Goal: Task Accomplishment & Management: Manage account settings

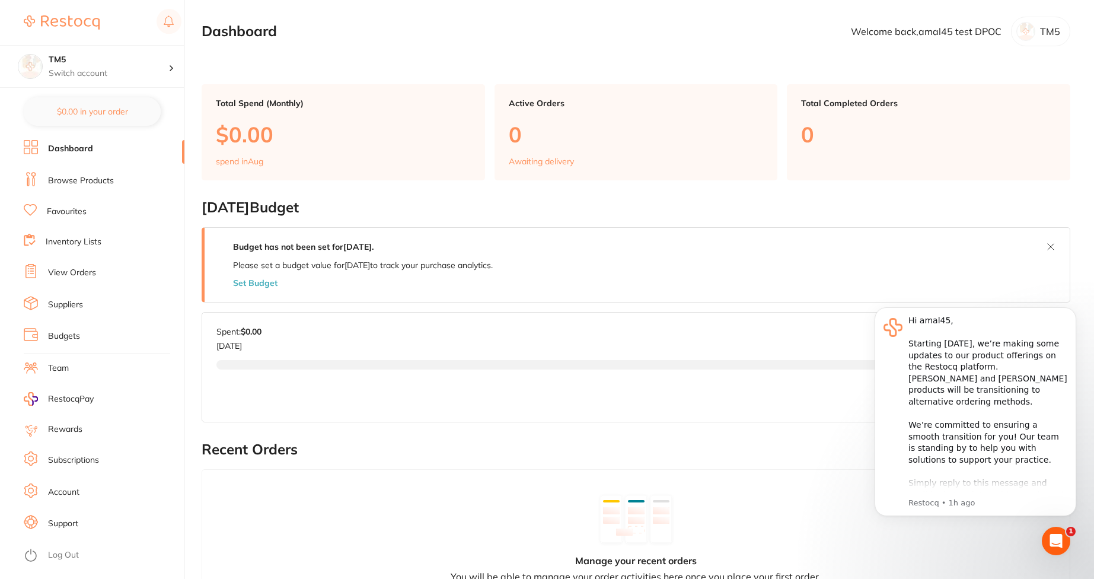
click at [75, 457] on link "Subscriptions" at bounding box center [73, 460] width 51 height 12
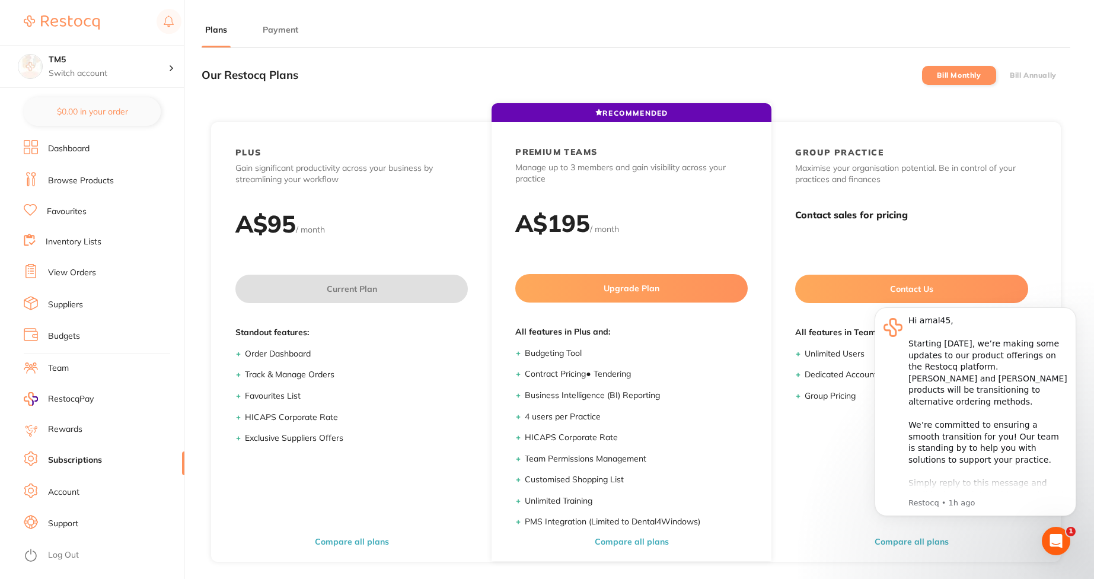
click at [1030, 78] on label "Bill Annually" at bounding box center [1033, 75] width 47 height 8
click at [1010, 75] on input "Bill Annually" at bounding box center [1010, 75] width 0 height 0
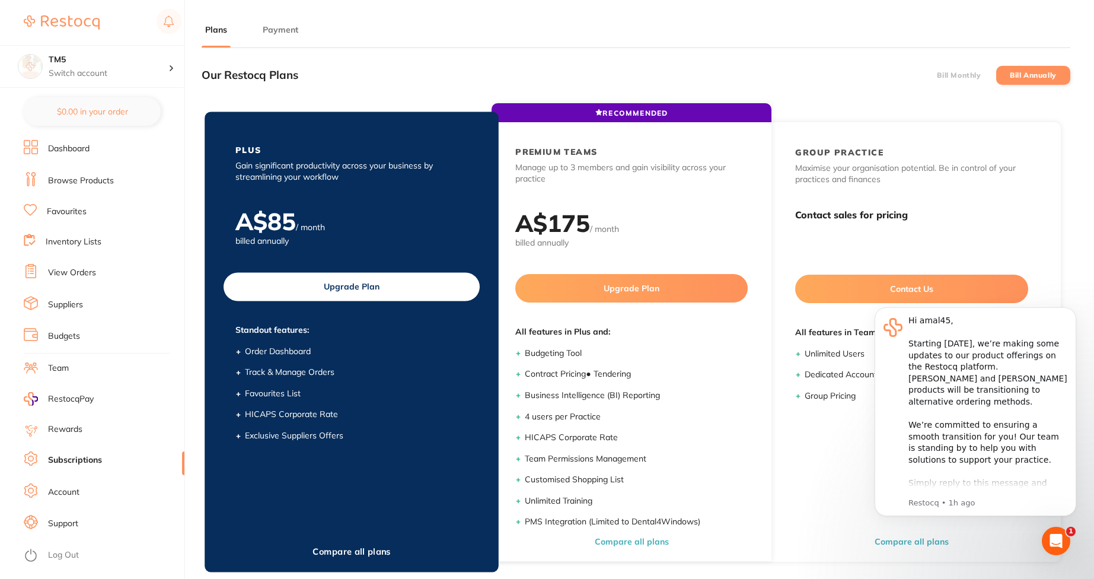
click at [337, 285] on button "Upgrade Plan" at bounding box center [352, 286] width 256 height 28
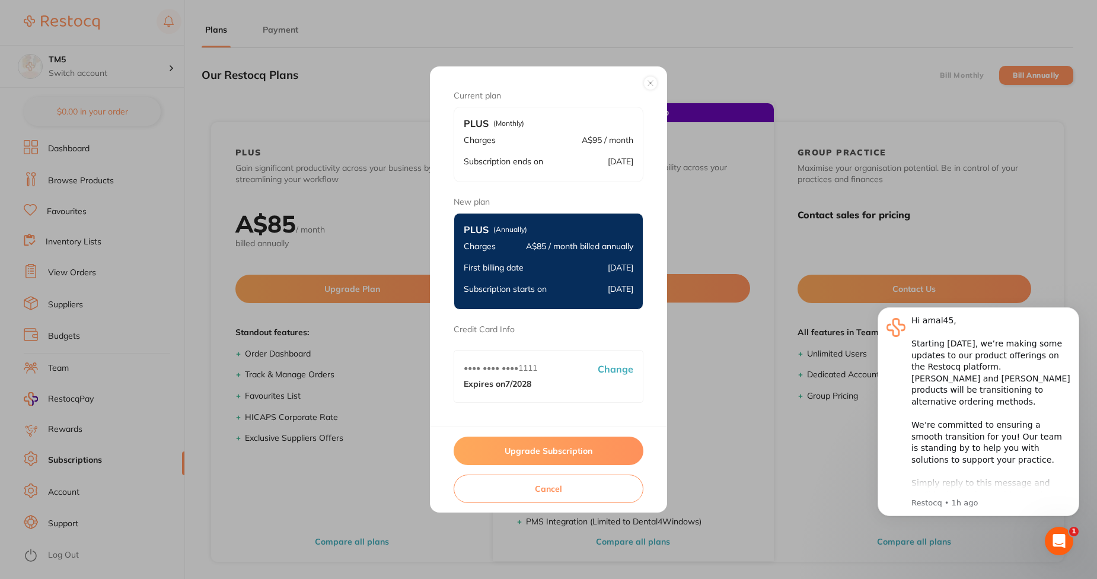
click at [482, 447] on button "Upgrade Subscription" at bounding box center [549, 451] width 190 height 28
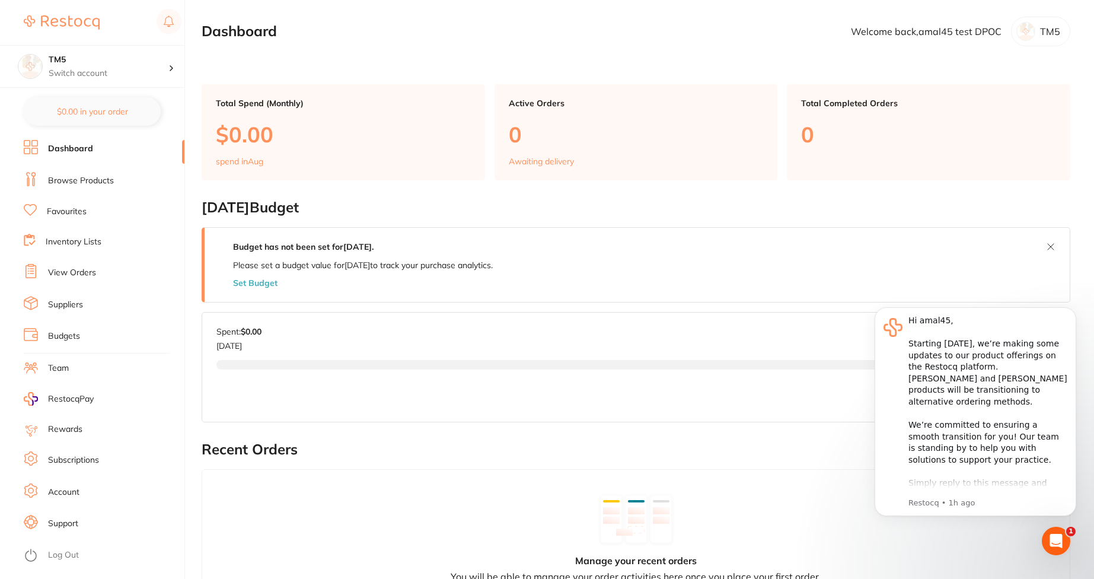
click at [82, 464] on link "Subscriptions" at bounding box center [73, 460] width 51 height 12
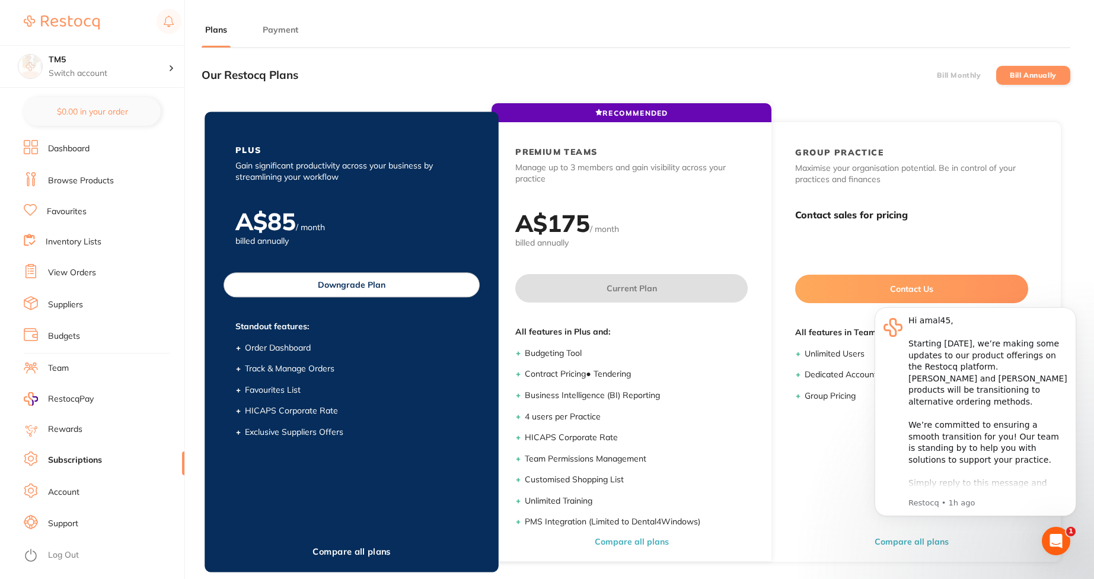
click at [437, 282] on button "Downgrade Plan" at bounding box center [352, 284] width 256 height 25
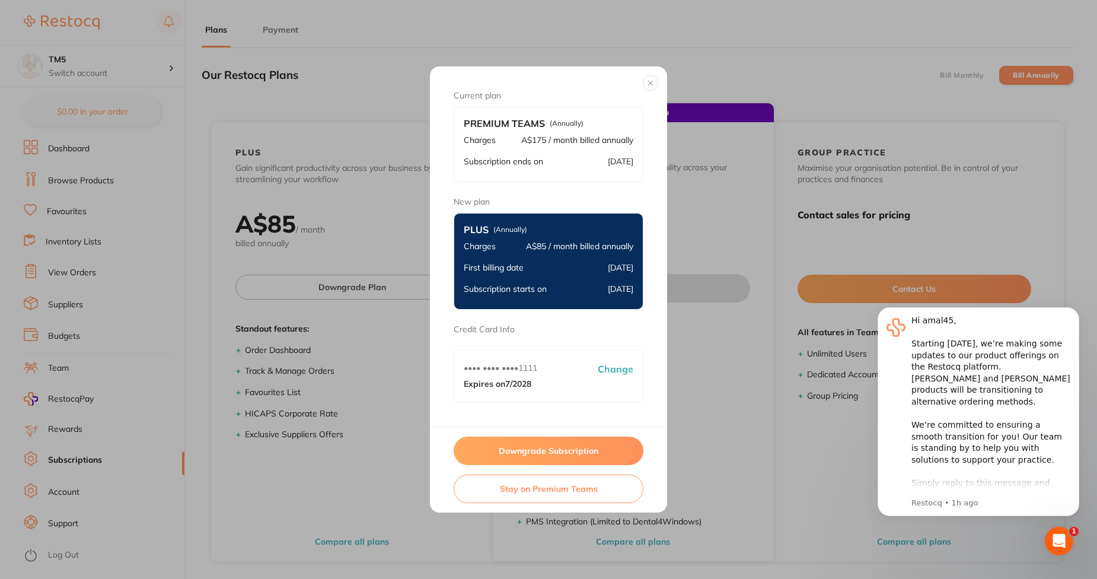
click at [588, 457] on button "Downgrade Subscription" at bounding box center [549, 451] width 190 height 28
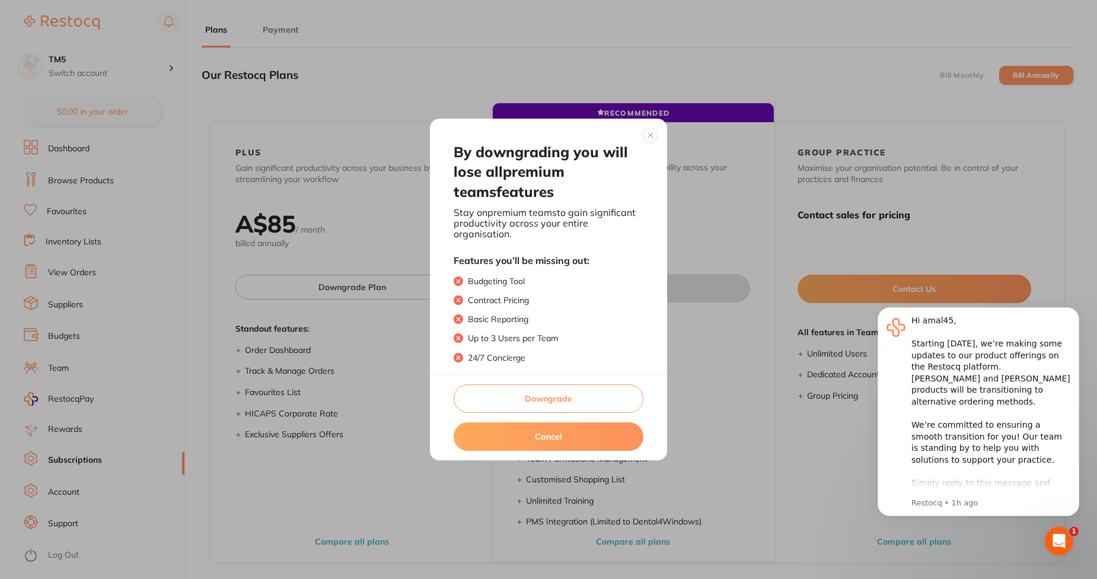
click at [575, 400] on button "Downgrade" at bounding box center [549, 398] width 190 height 28
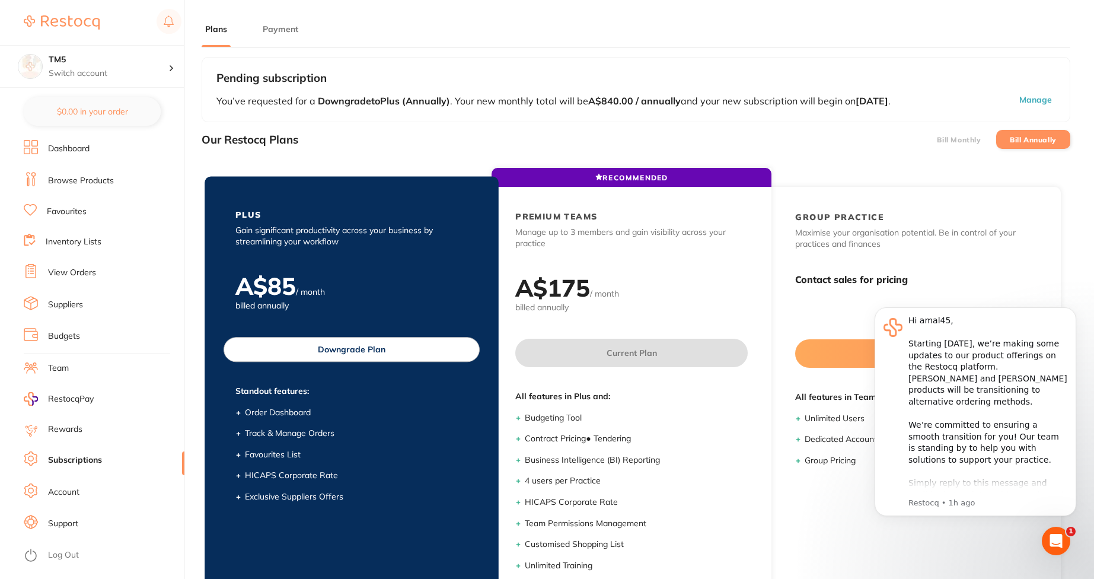
click at [379, 345] on button "Downgrade Plan" at bounding box center [352, 349] width 256 height 25
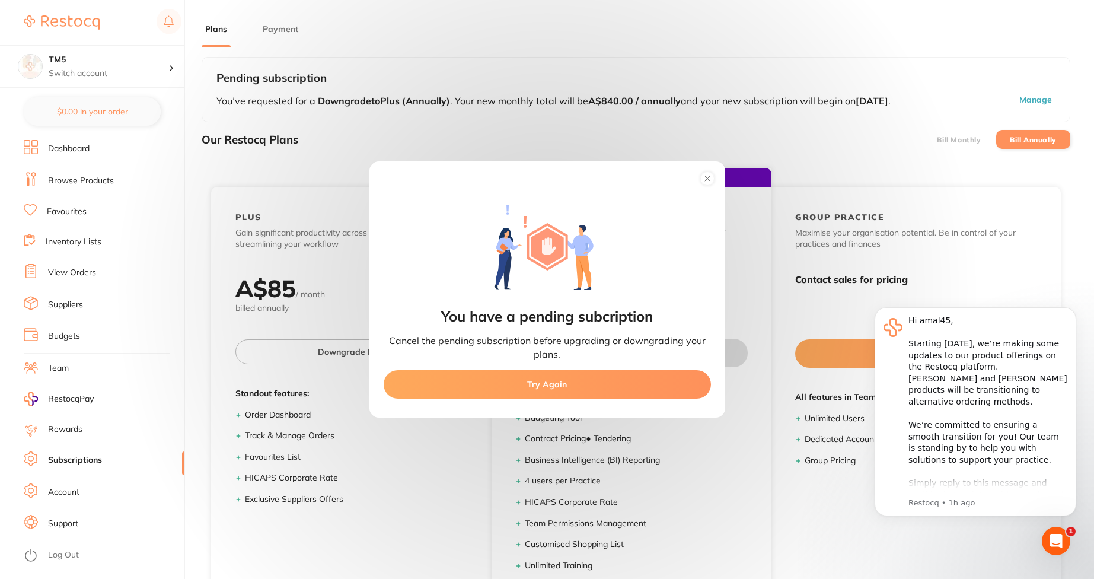
click at [435, 99] on div "You have a pending subcription Cancel the pending subscription before upgrading…" at bounding box center [547, 289] width 1094 height 579
click at [708, 178] on icon at bounding box center [707, 178] width 5 height 5
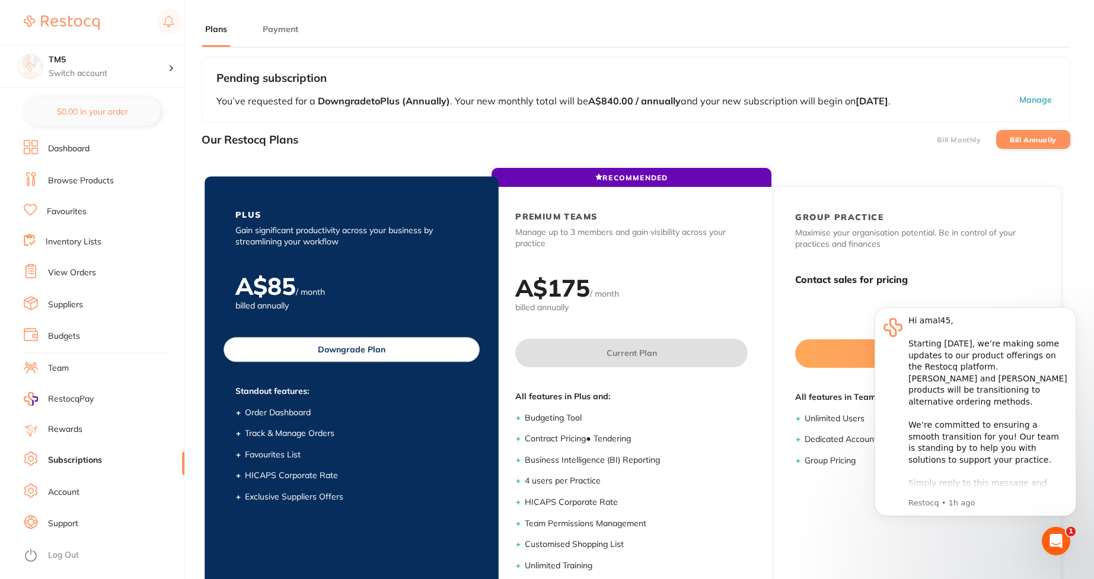
click at [421, 356] on button "Downgrade Plan" at bounding box center [352, 349] width 256 height 25
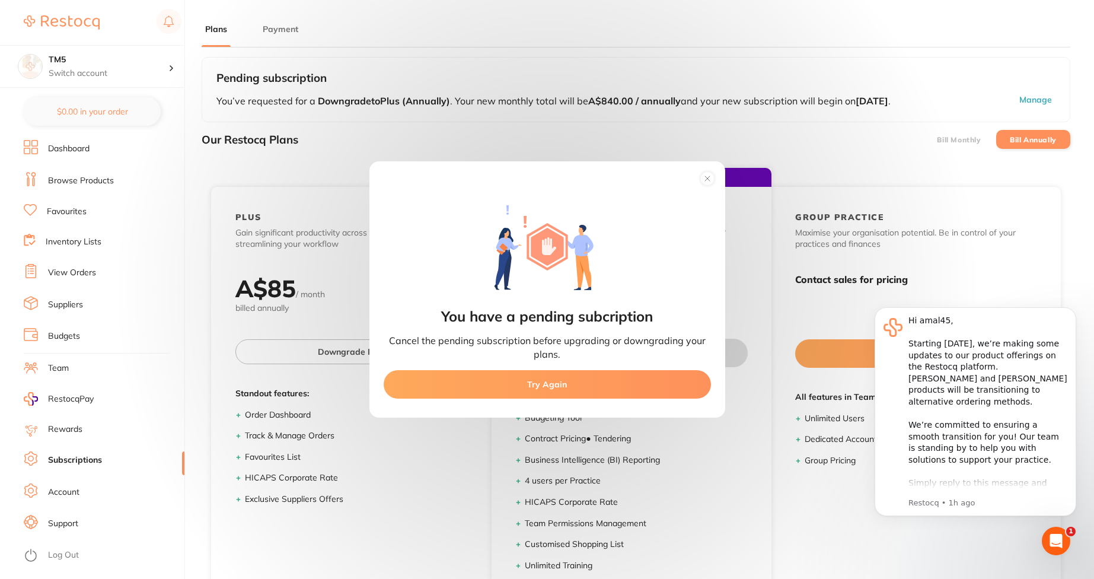
click at [522, 376] on button "Try Again" at bounding box center [547, 384] width 327 height 28
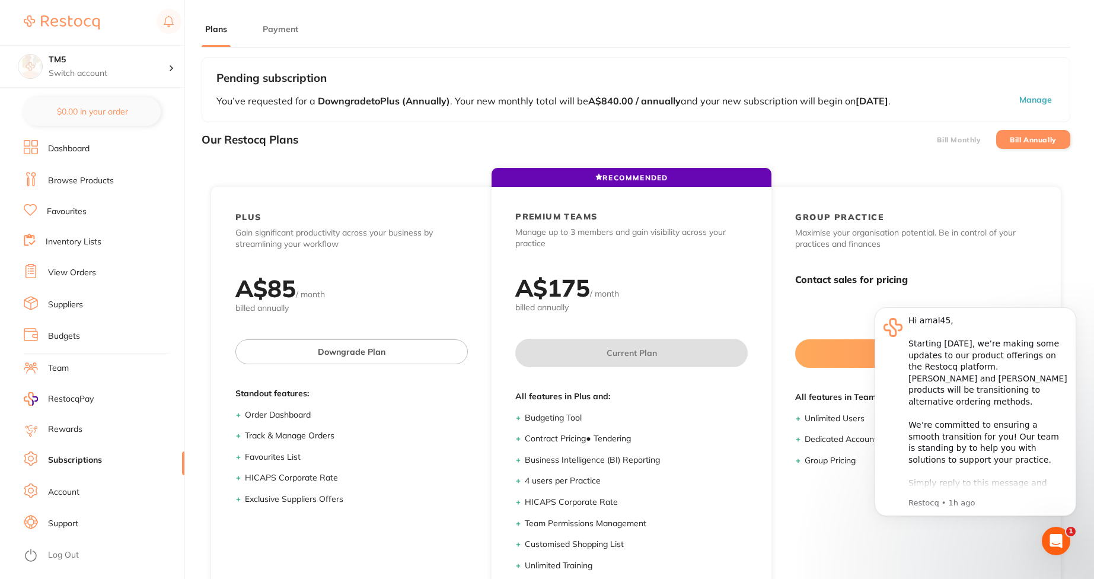
click at [1042, 98] on button "Manage" at bounding box center [1002, 100] width 107 height 13
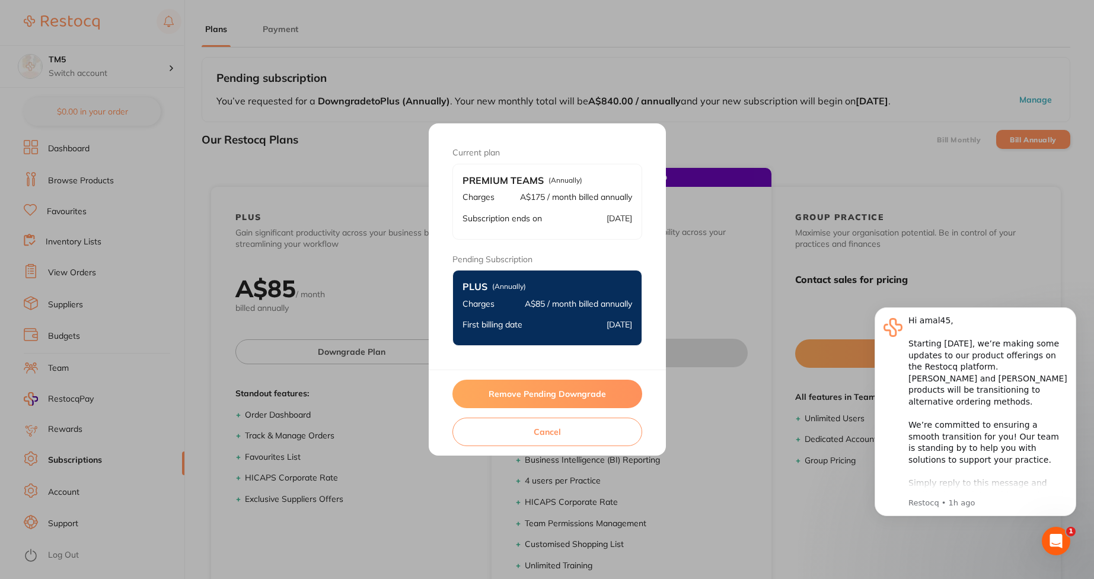
click at [582, 390] on button "Remove Pending Downgrade" at bounding box center [548, 394] width 190 height 28
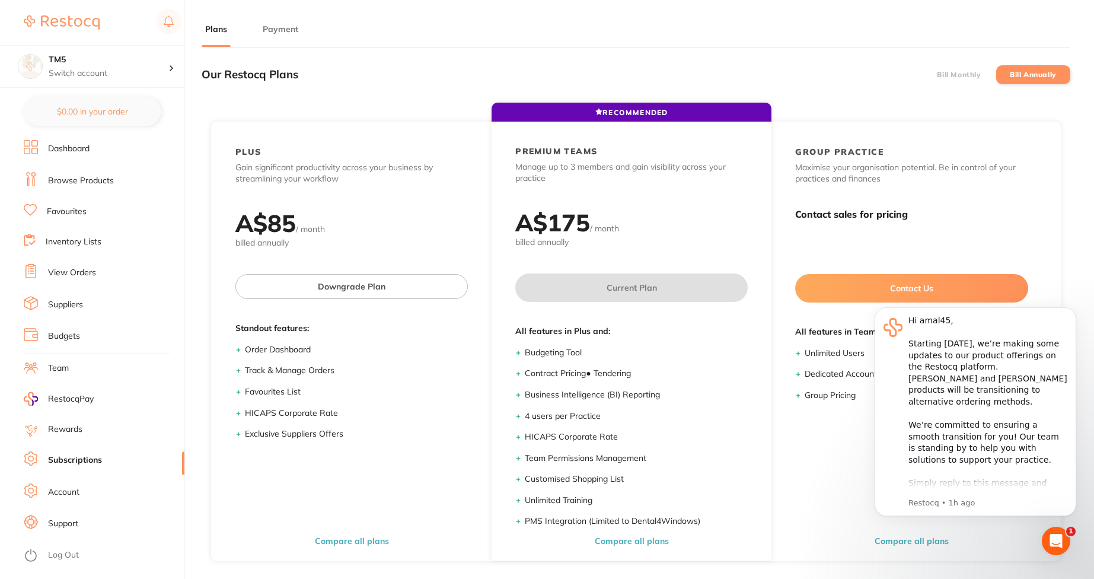
click at [582, 390] on li "Business Intelligence (BI) Reporting" at bounding box center [636, 395] width 223 height 12
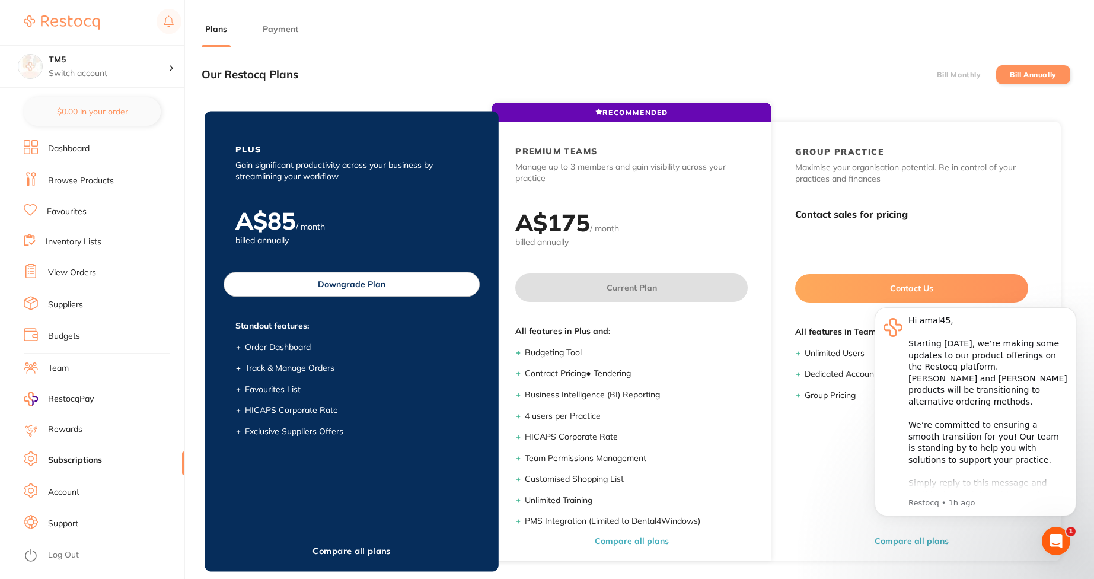
click at [393, 288] on button "Downgrade Plan" at bounding box center [352, 284] width 256 height 25
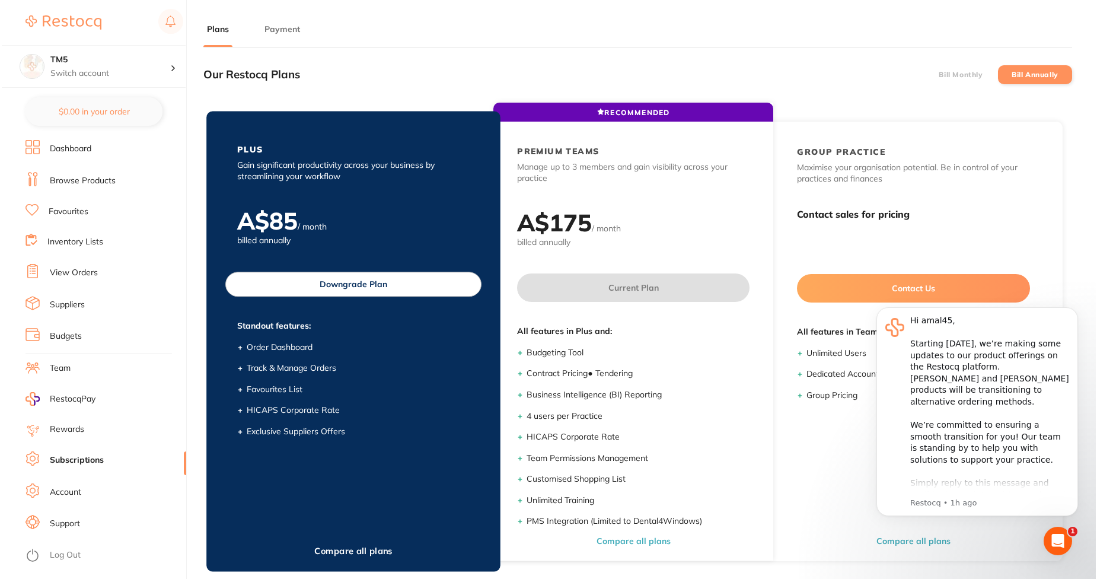
scroll to position [0, 0]
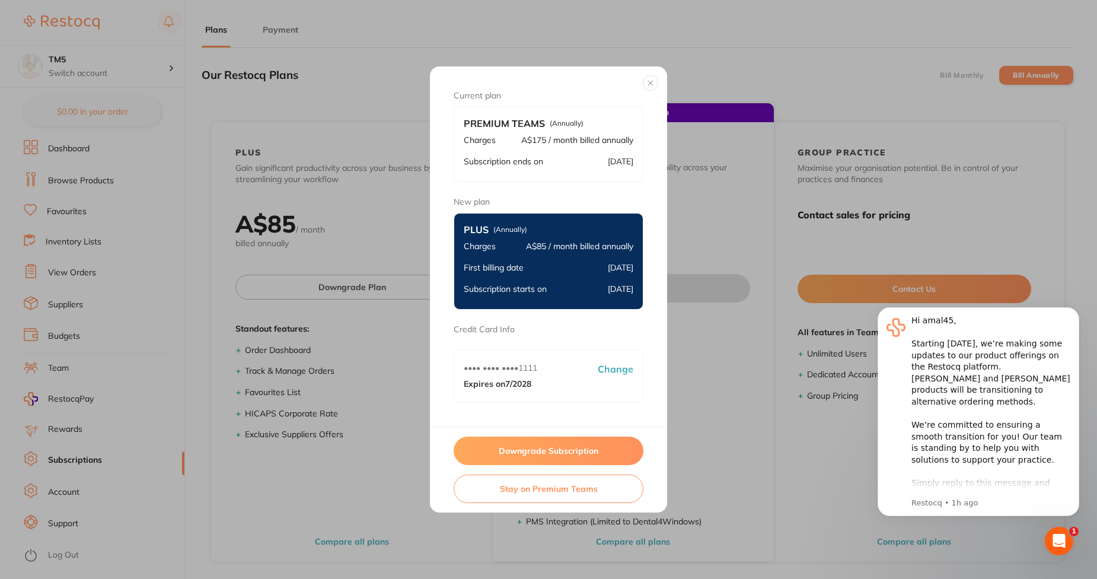
click at [550, 442] on button "Downgrade Subscription" at bounding box center [549, 451] width 190 height 28
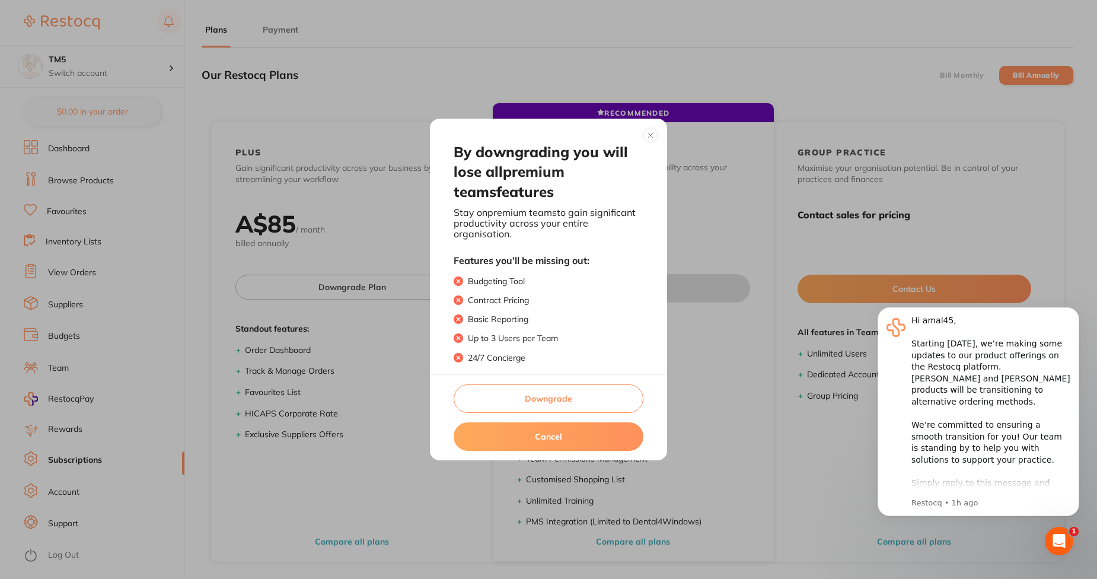
click at [559, 390] on button "Downgrade" at bounding box center [549, 398] width 190 height 28
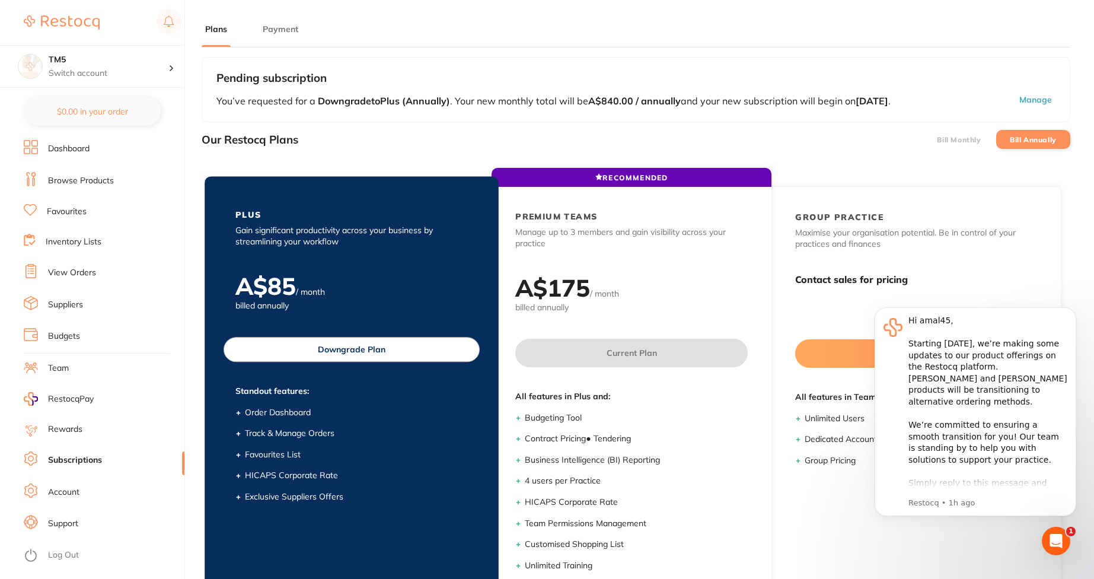
click at [377, 357] on button "Downgrade Plan" at bounding box center [352, 349] width 256 height 25
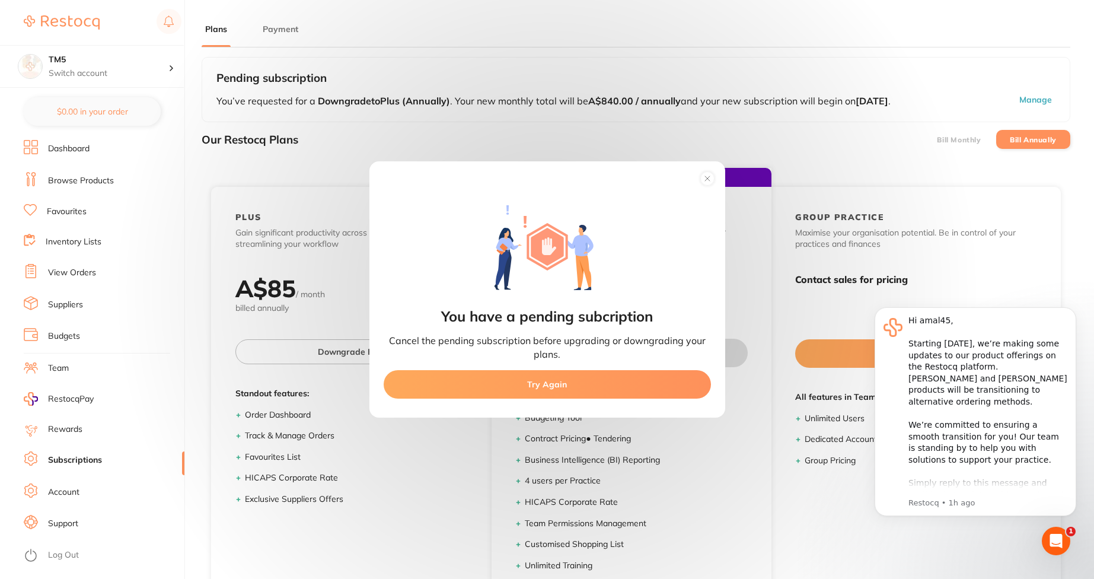
click at [508, 397] on button "Try Again" at bounding box center [547, 384] width 327 height 28
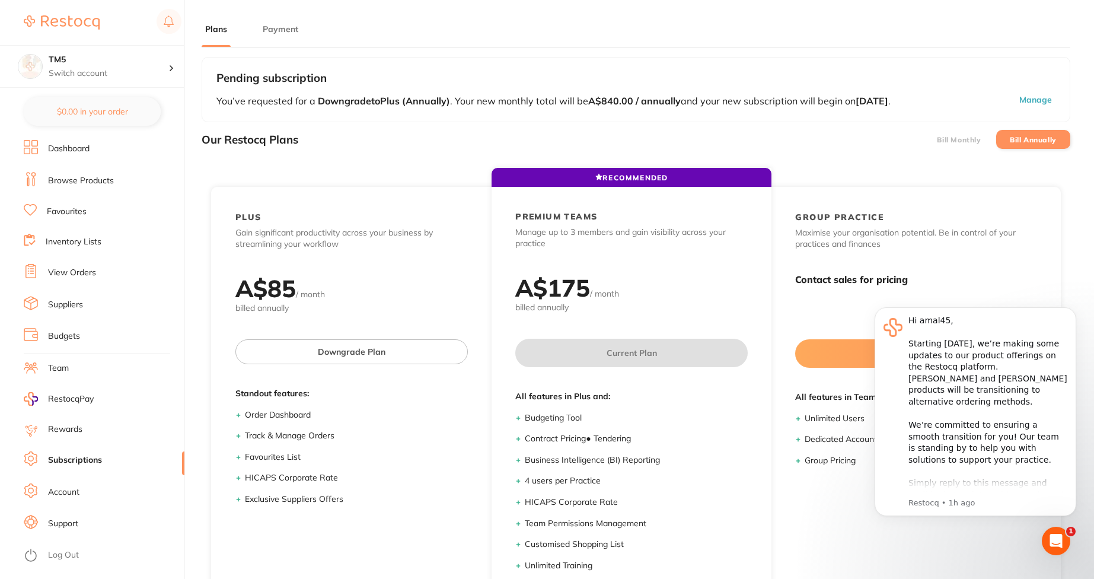
click at [1038, 101] on button "Manage" at bounding box center [1002, 100] width 107 height 13
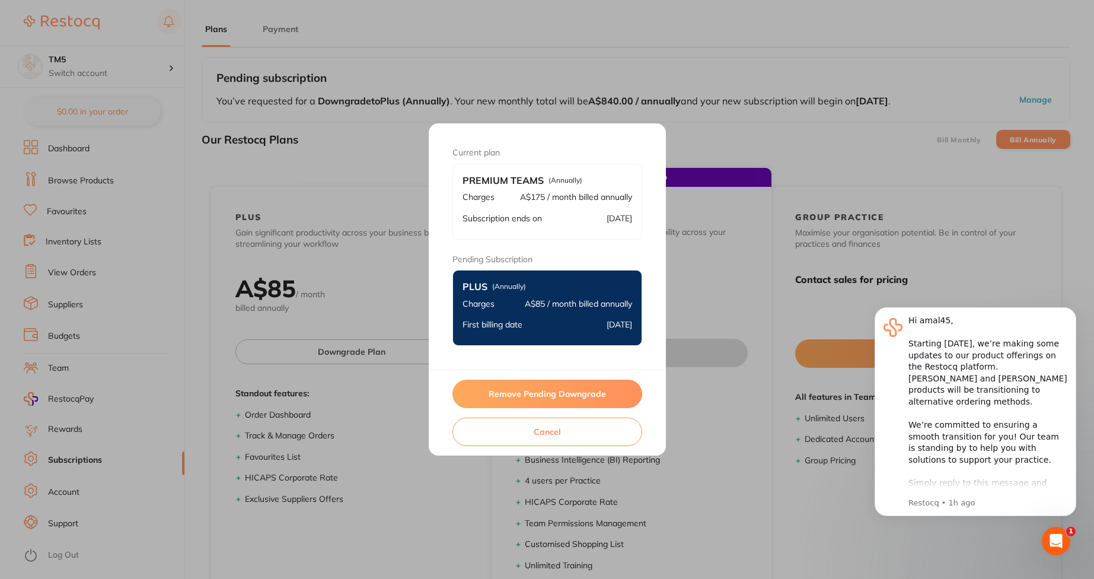
click at [555, 396] on button "Remove Pending Downgrade" at bounding box center [548, 394] width 190 height 28
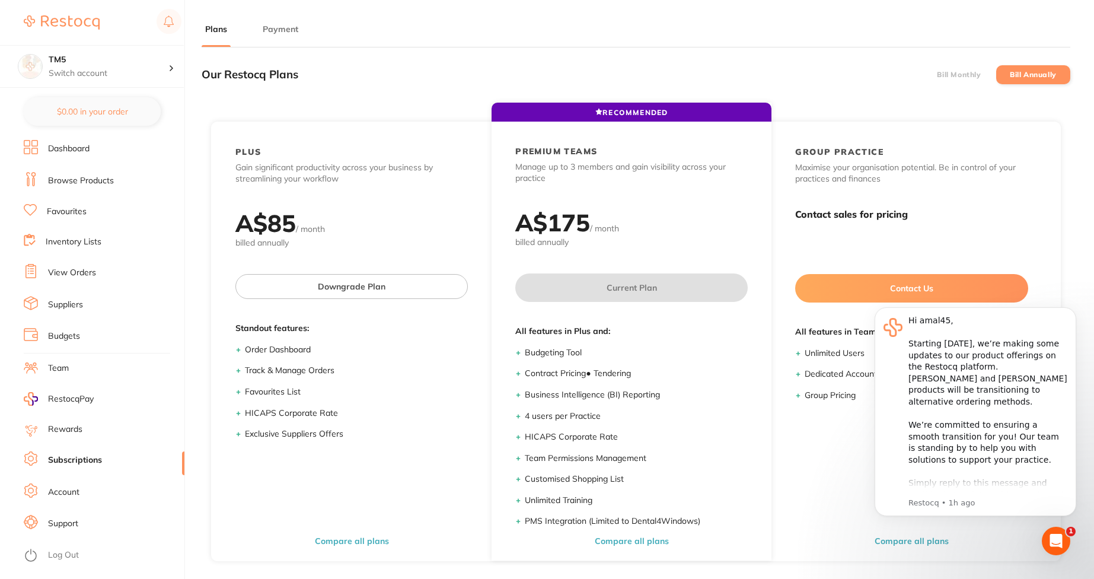
click at [949, 65] on li "Bill Monthly" at bounding box center [959, 74] width 74 height 19
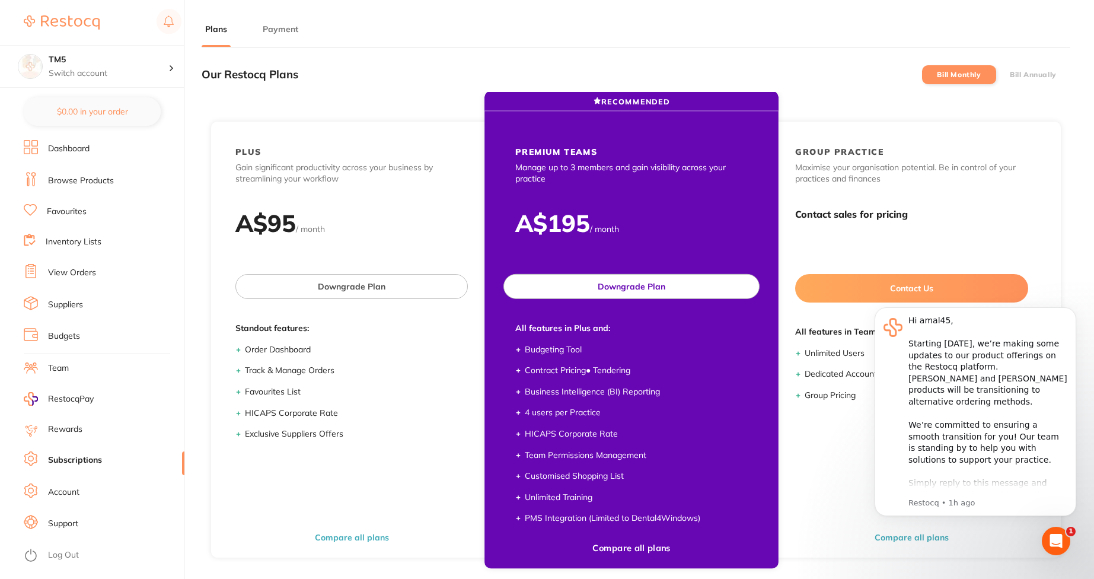
click at [690, 298] on button "Downgrade Plan" at bounding box center [632, 286] width 256 height 25
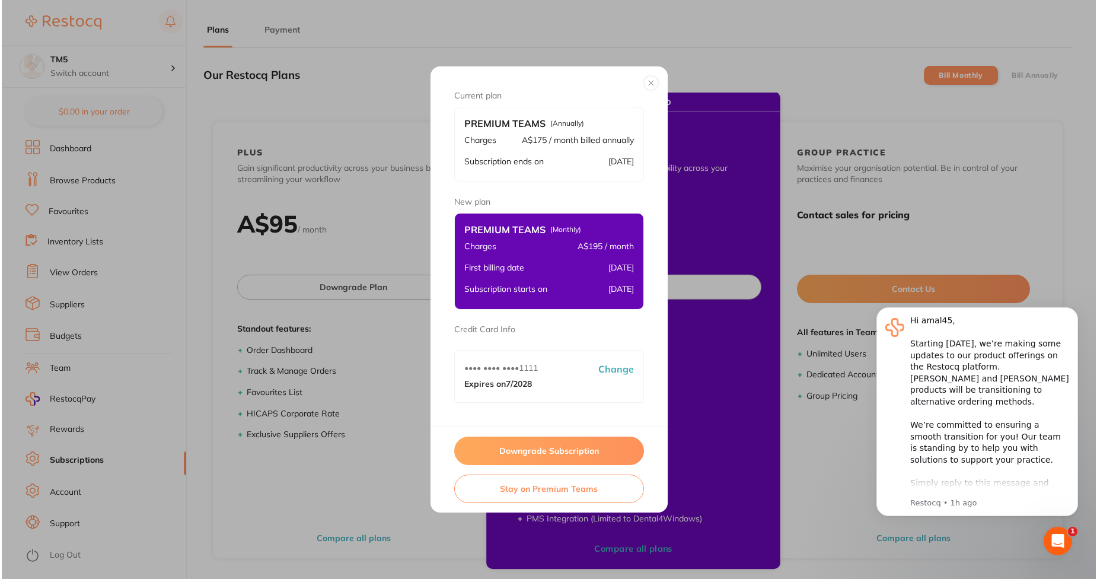
scroll to position [0, 0]
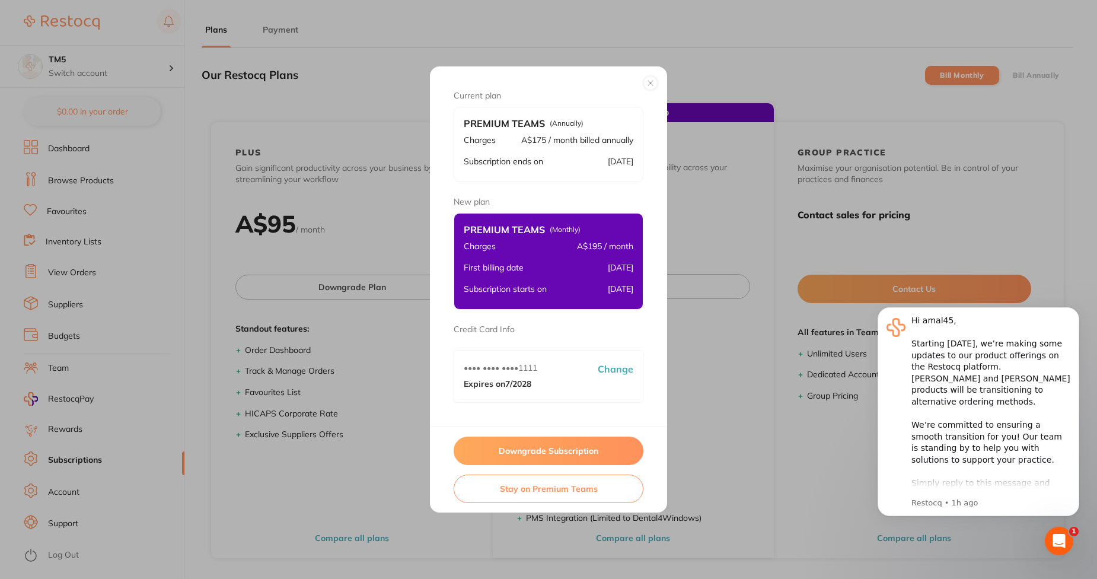
click at [564, 461] on button "Downgrade Subscription" at bounding box center [549, 451] width 190 height 28
